Goal: Task Accomplishment & Management: Complete application form

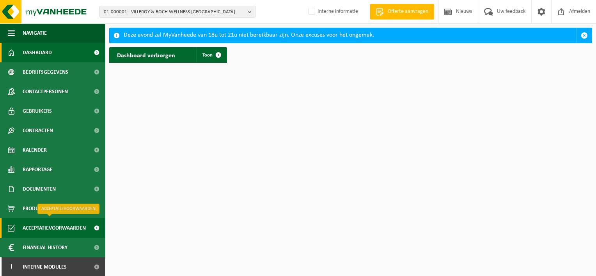
scroll to position [1, 0]
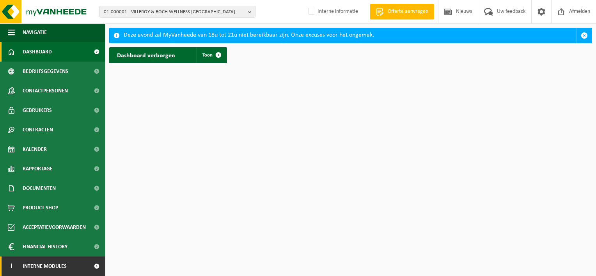
click at [61, 264] on span "Interne modules" at bounding box center [45, 267] width 44 height 20
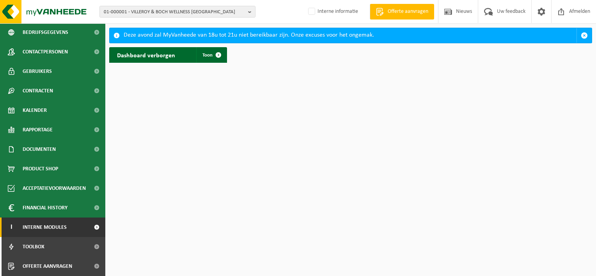
click at [61, 264] on span "Offerte aanvragen" at bounding box center [48, 267] width 50 height 20
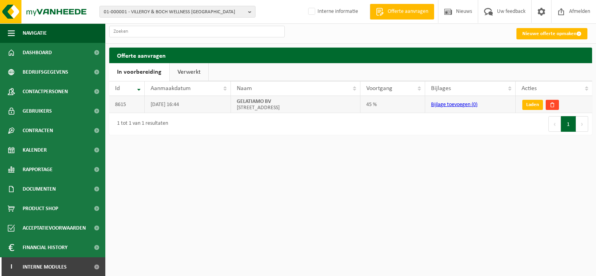
click at [551, 104] on span at bounding box center [552, 104] width 5 height 5
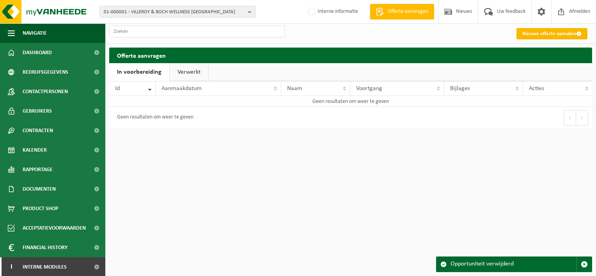
click at [534, 32] on link "Nieuwe offerte opmaken" at bounding box center [552, 33] width 71 height 11
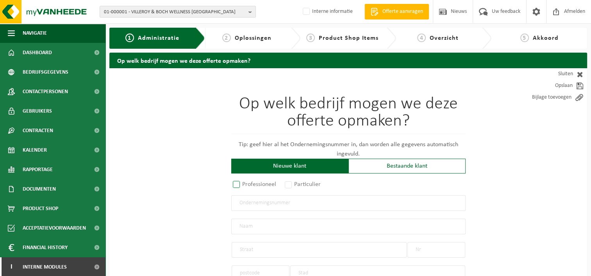
click at [238, 184] on label "Professioneel" at bounding box center [254, 184] width 47 height 11
click at [244, 184] on input "Professioneel" at bounding box center [246, 185] width 5 height 5
radio input "true"
click at [274, 203] on input "text" at bounding box center [348, 204] width 234 height 16
type input "0732913687"
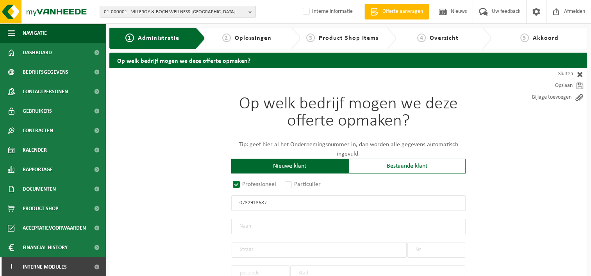
radio input "true"
type input "0732913687"
type input "SCHALCK, RANDY"
type input "MOLENSTRAAT"
type input "218"
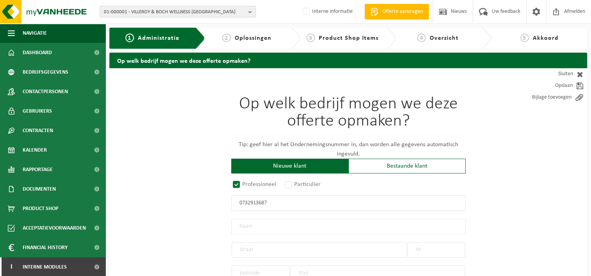
type input "9032"
type input "GENT"
select select "D"
select select "NACE_5611"
type input "SCHALCK, RANDY"
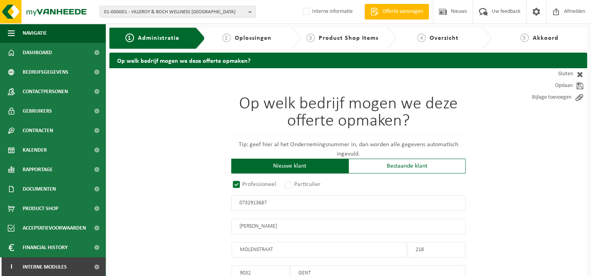
type input "MOLENSTRAAT"
type input "218"
type input "9032"
type input "GENT"
type input "2379030611"
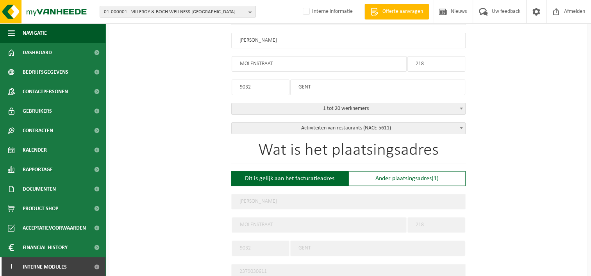
scroll to position [195, 0]
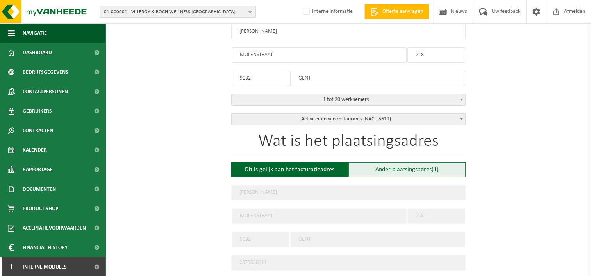
type input "0732913687"
click at [378, 170] on div "Ander plaatsingsadres (1)" at bounding box center [406, 169] width 117 height 15
type input "Werf -"
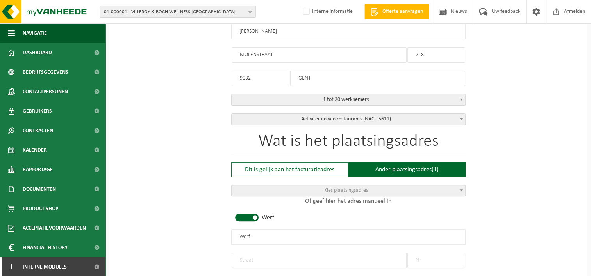
click at [269, 235] on input "Werf -" at bounding box center [348, 238] width 234 height 16
click at [261, 259] on input "text" at bounding box center [318, 261] width 175 height 16
type input "M"
click at [288, 167] on div "Dit is gelijk aan het facturatieadres" at bounding box center [289, 169] width 117 height 15
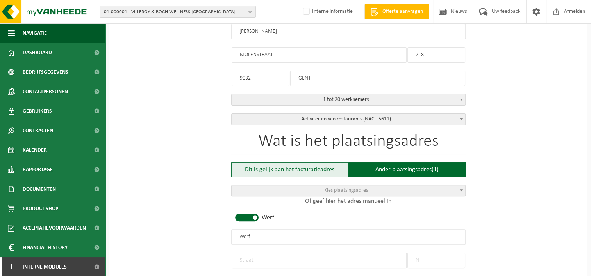
type input "SCHALCK, RANDY"
type input "MOLENSTRAAT"
type input "218"
type input "9032"
type input "GENT"
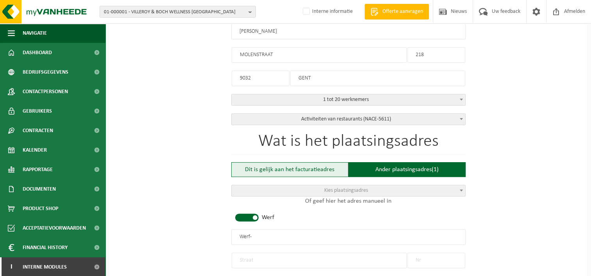
type input "2379030611"
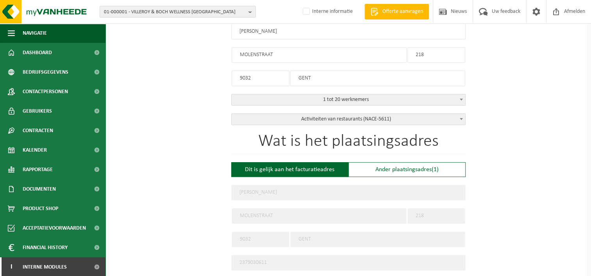
click at [327, 75] on input "GENT" at bounding box center [377, 79] width 175 height 16
drag, startPoint x: 322, startPoint y: 76, endPoint x: 292, endPoint y: 78, distance: 29.7
click at [292, 78] on input "GENT" at bounding box center [377, 79] width 175 height 16
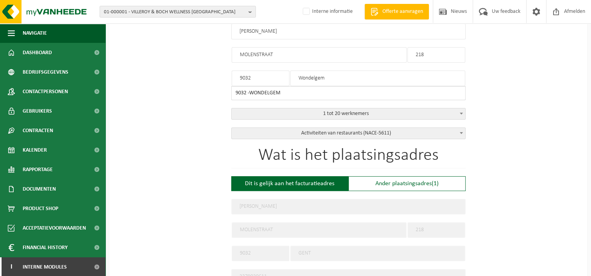
type input "Wondelgem"
click at [312, 222] on input "MOLENSTRAAT" at bounding box center [318, 230] width 175 height 16
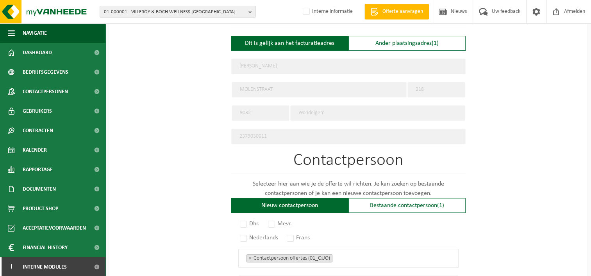
scroll to position [351, 0]
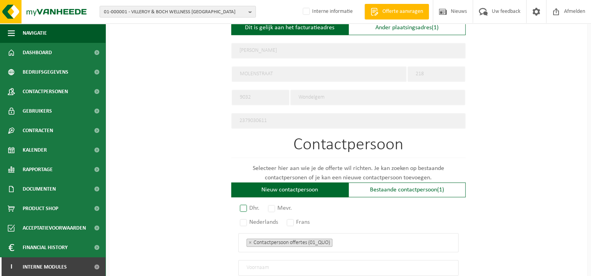
click at [242, 203] on label "Dhr." at bounding box center [249, 208] width 23 height 11
radio input "true"
click at [249, 221] on label "Nederlands" at bounding box center [259, 222] width 42 height 11
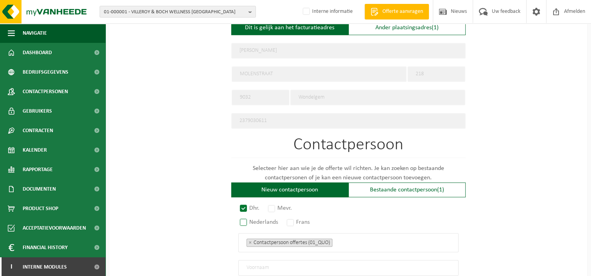
radio input "true"
click at [287, 262] on input "text" at bounding box center [348, 268] width 220 height 16
type input "F"
type input "Randy"
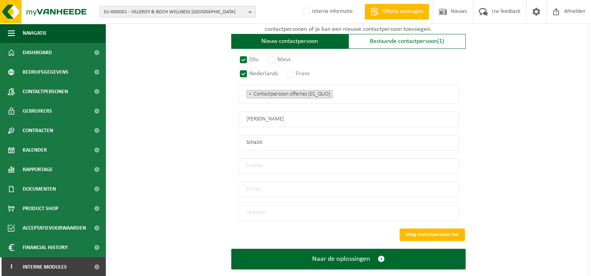
type input "Schalck"
type input "zaakvoerder"
type input "henryswondelgem@gmail.com"
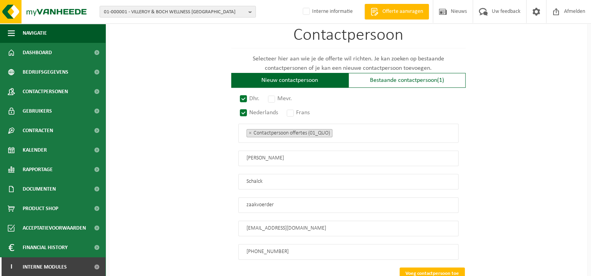
scroll to position [511, 0]
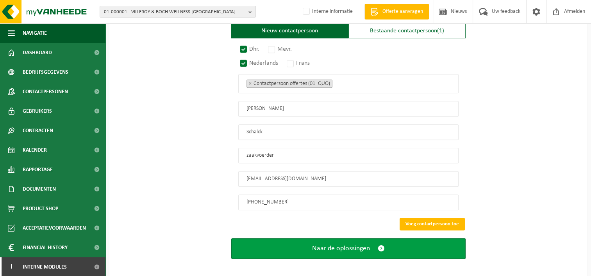
type input "+32 479 26 37 49"
click at [357, 245] on span "Naar de oplossingen" at bounding box center [341, 249] width 58 height 8
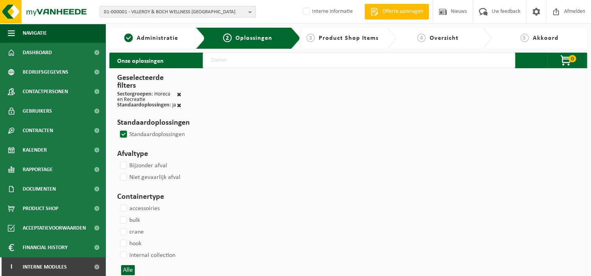
select select
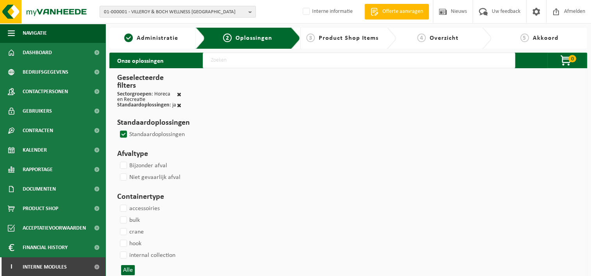
select select
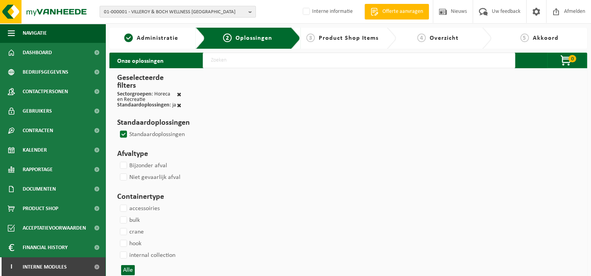
select select
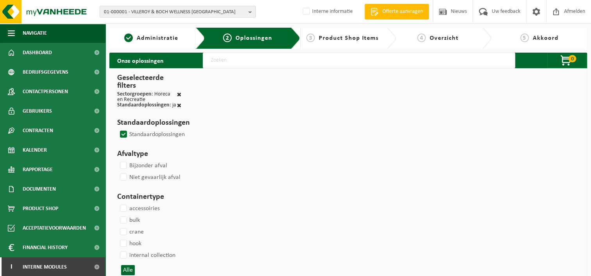
select select
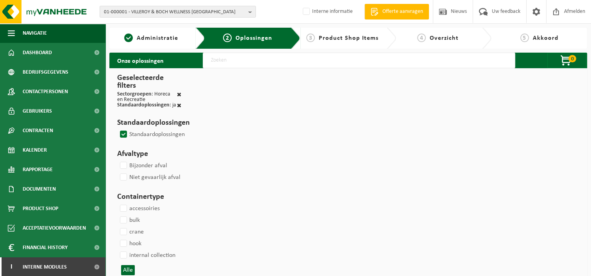
select select
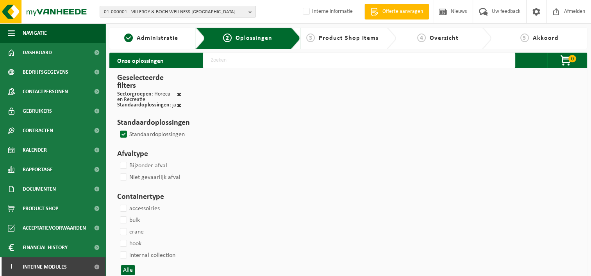
select select
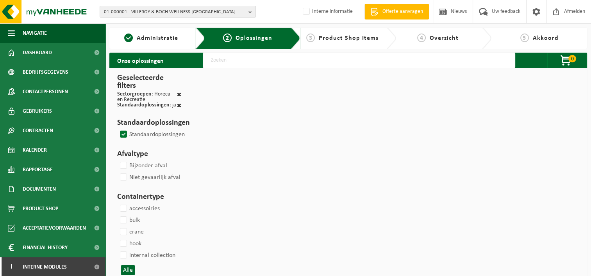
select select
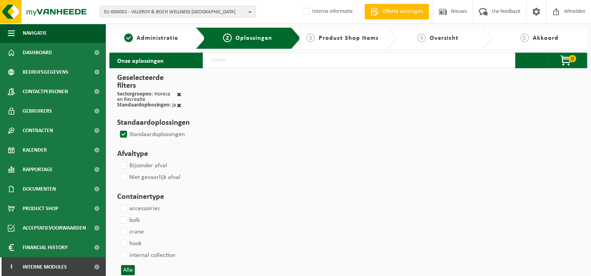
select select
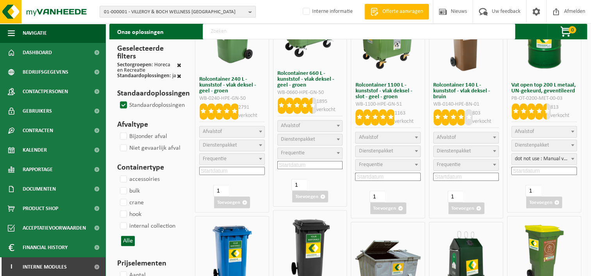
scroll to position [234, 0]
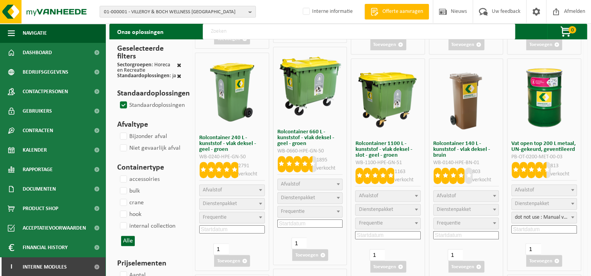
click at [409, 194] on span "Afvalstof" at bounding box center [387, 196] width 65 height 11
select select "29"
select select
select select "2"
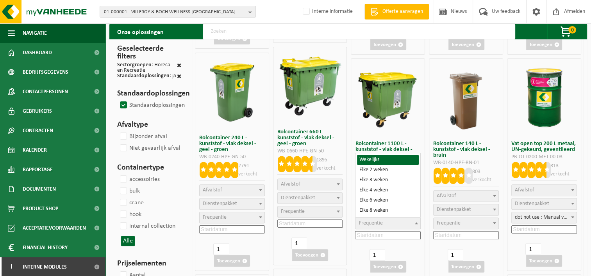
click at [411, 223] on span "Frequentie" at bounding box center [387, 223] width 65 height 11
select select "11"
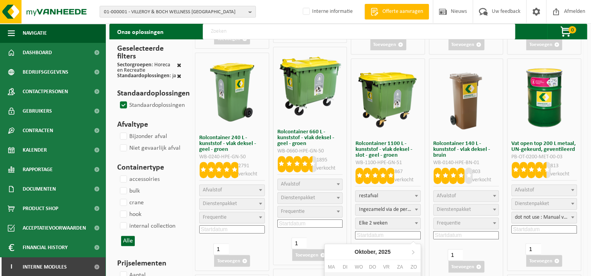
click at [387, 235] on input at bounding box center [388, 235] width 66 height 8
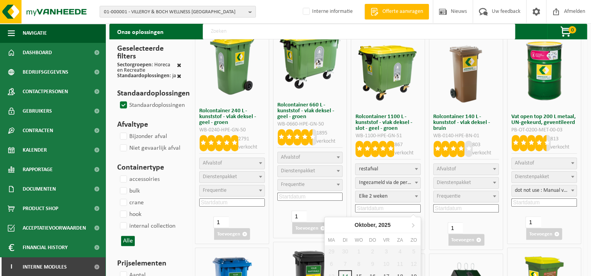
scroll to position [312, 0]
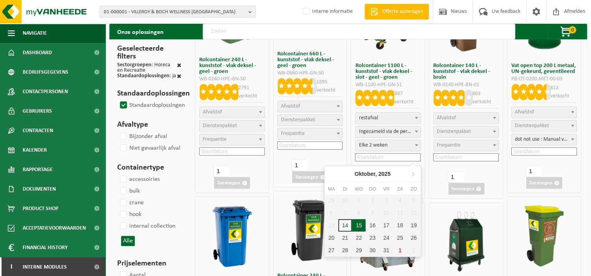
click at [356, 226] on div "15" at bounding box center [359, 225] width 14 height 12
type input "2025-10-15"
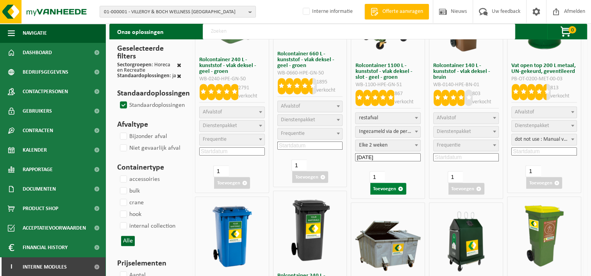
click at [378, 188] on button "Toevoegen" at bounding box center [388, 189] width 36 height 12
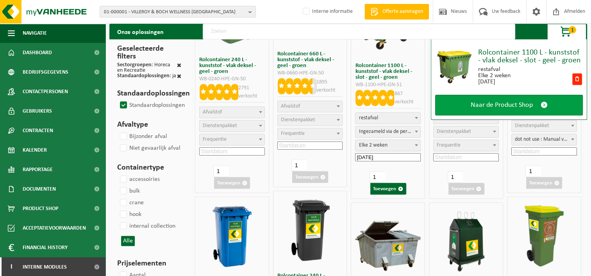
click at [526, 101] on span "Naar de Product Shop" at bounding box center [501, 105] width 62 height 8
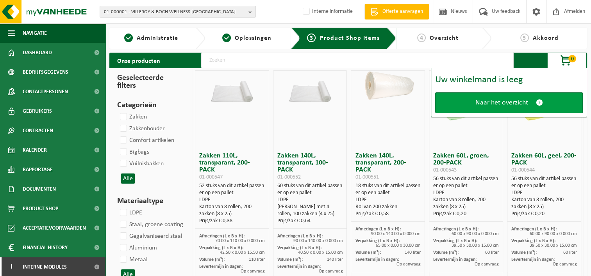
click at [484, 103] on span "Naar het overzicht" at bounding box center [501, 103] width 53 height 8
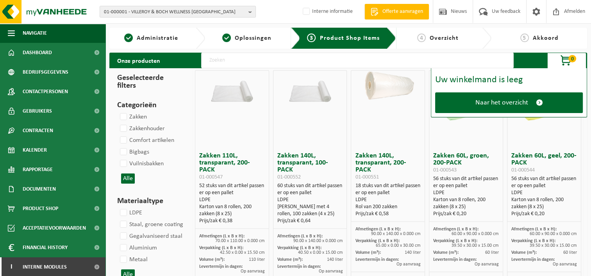
click at [570, 57] on span "0" at bounding box center [572, 58] width 8 height 7
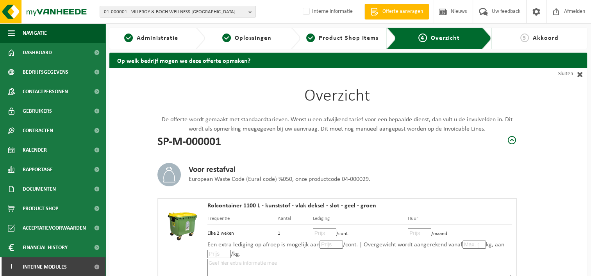
click at [319, 231] on input "number" at bounding box center [324, 234] width 23 height 10
type input "30"
type input "30.75"
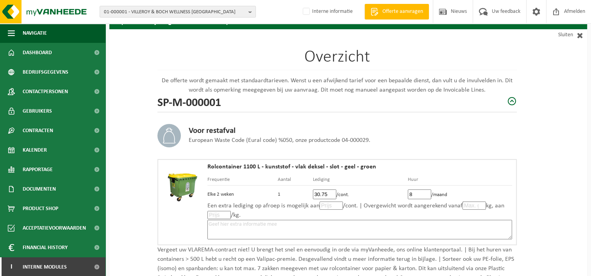
type input "8"
click at [466, 207] on input "number" at bounding box center [473, 206] width 23 height 8
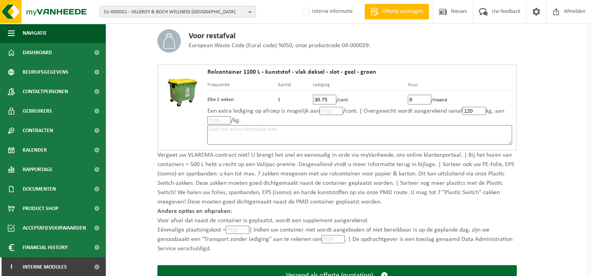
scroll to position [156, 0]
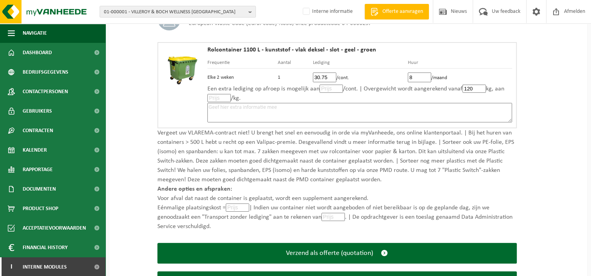
type input "120"
click at [236, 208] on input "number" at bounding box center [237, 208] width 23 height 8
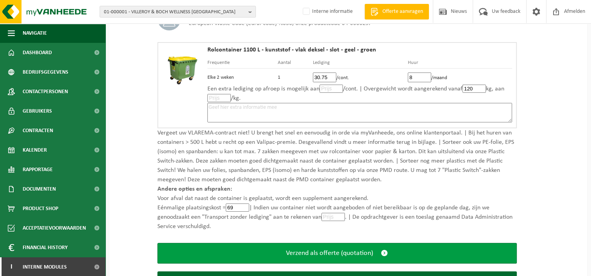
scroll to position [194, 0]
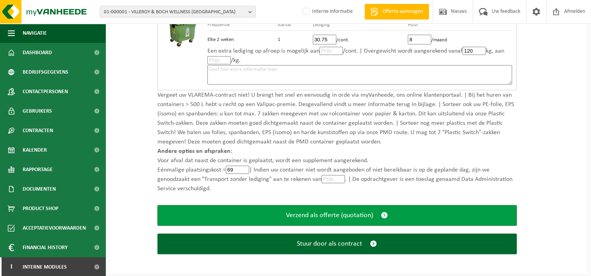
type input "69"
click at [254, 217] on button "Verzend als offerte (quotation)" at bounding box center [336, 215] width 359 height 21
